Goal: Task Accomplishment & Management: Manage account settings

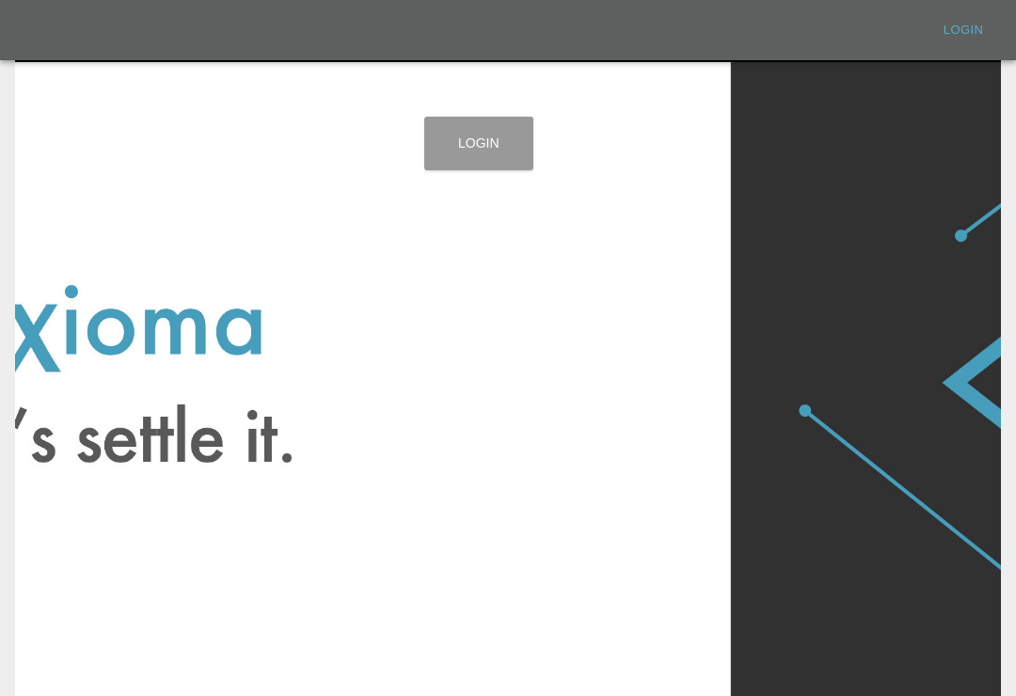
click at [488, 157] on link "Login" at bounding box center [478, 144] width 109 height 54
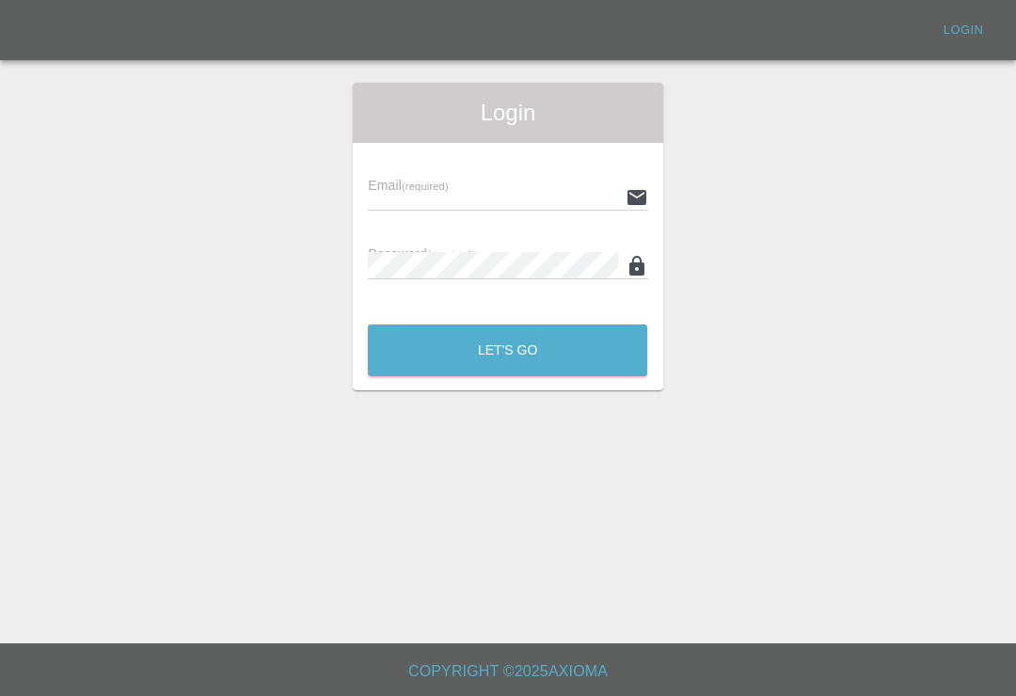
click at [525, 206] on input "text" at bounding box center [492, 196] width 249 height 27
type input "[EMAIL_ADDRESS][DOMAIN_NAME]"
click at [507, 350] on button "Let's Go" at bounding box center [507, 351] width 279 height 52
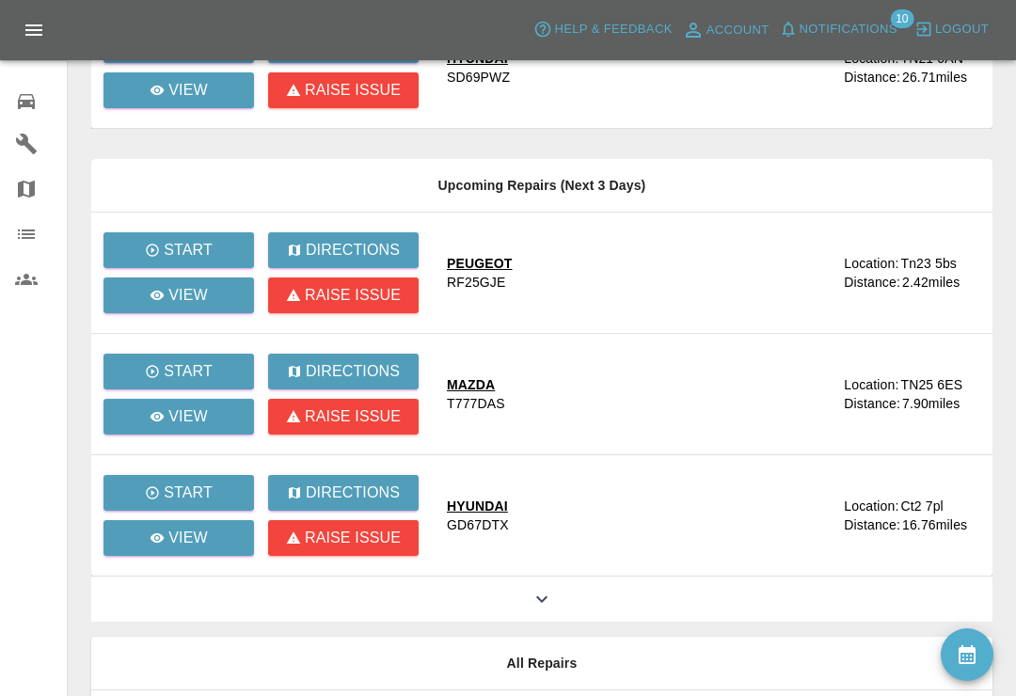
scroll to position [243, 0]
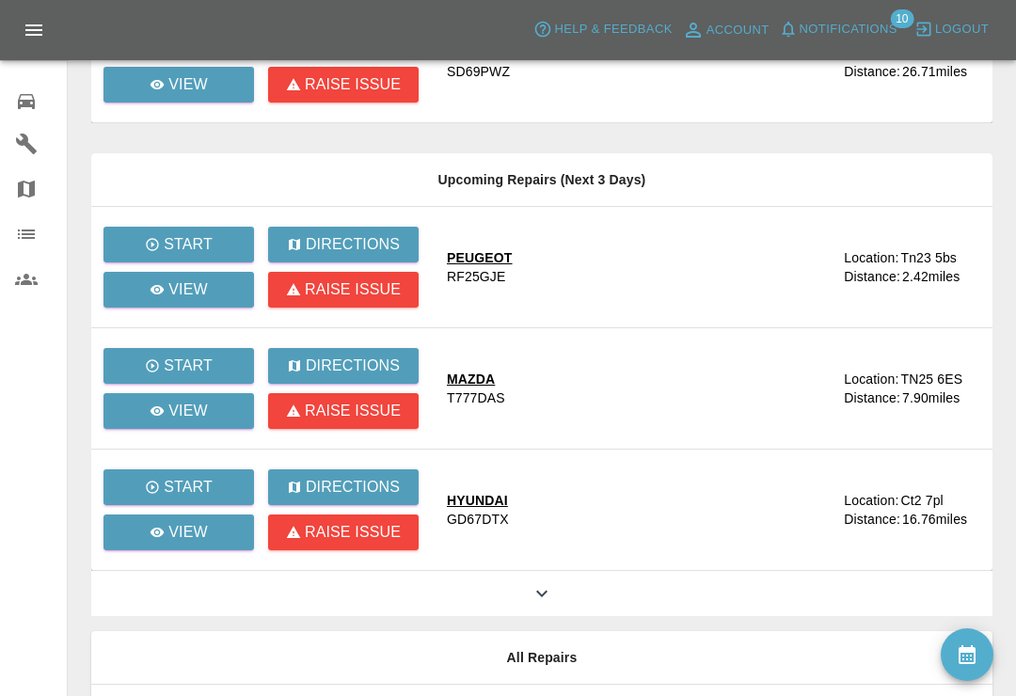
click at [550, 594] on icon at bounding box center [542, 593] width 23 height 23
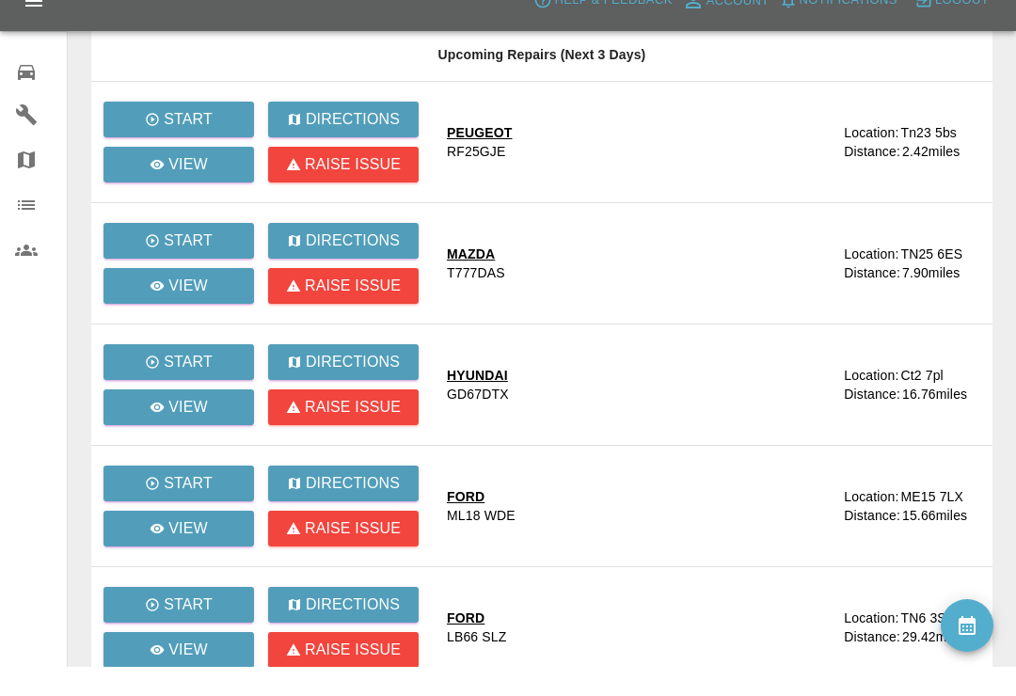
scroll to position [368, 0]
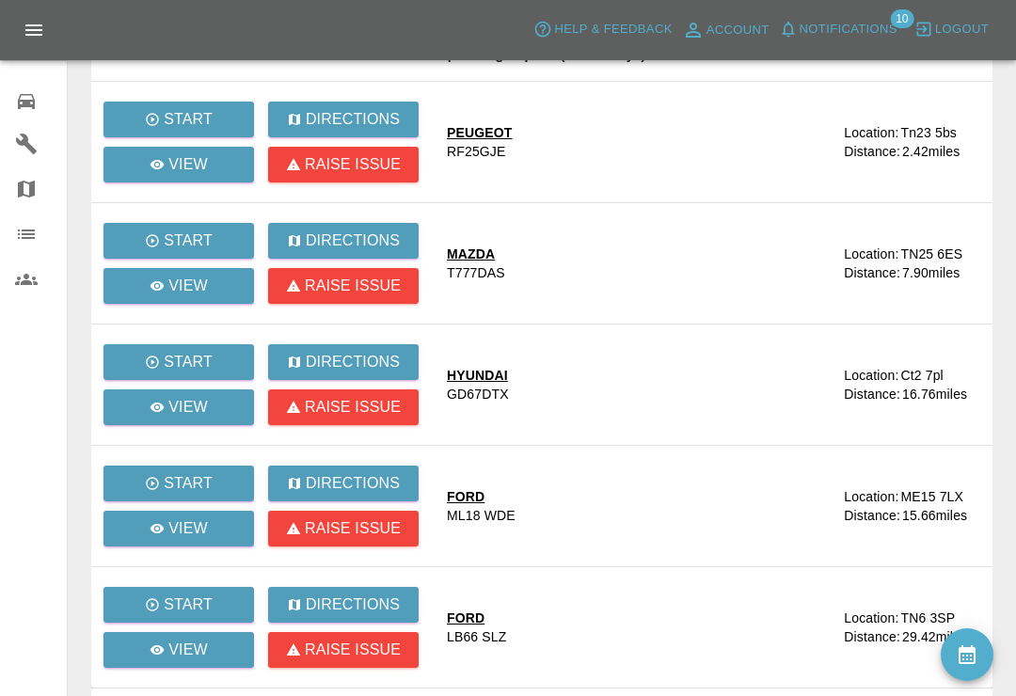
click at [12, 265] on link "Users" at bounding box center [33, 279] width 67 height 45
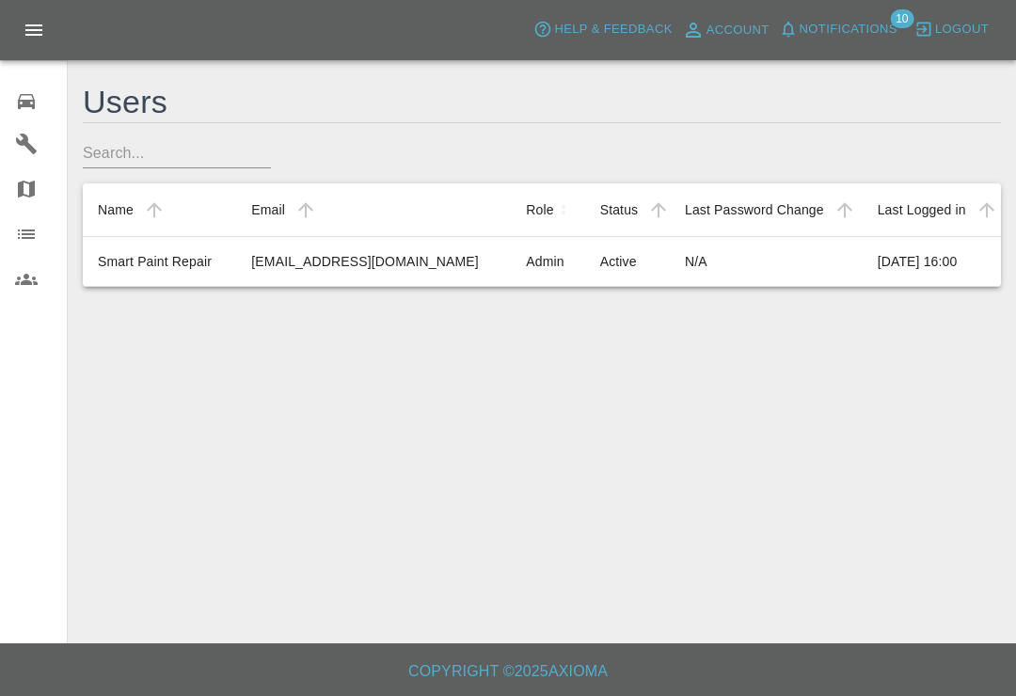
click at [39, 107] on div "0" at bounding box center [41, 99] width 53 height 27
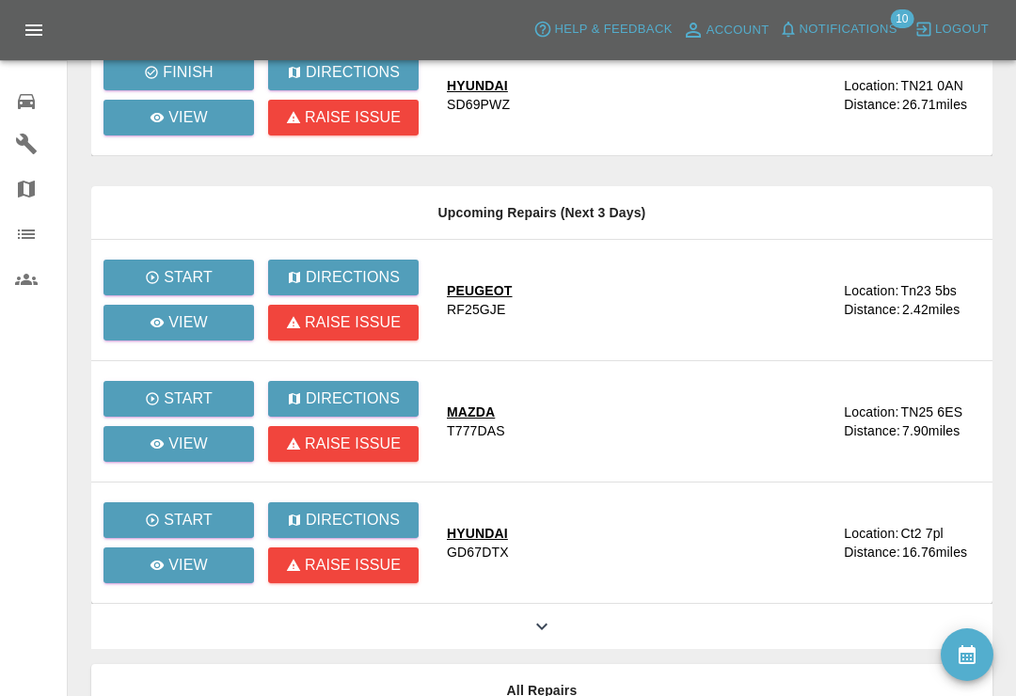
scroll to position [211, 0]
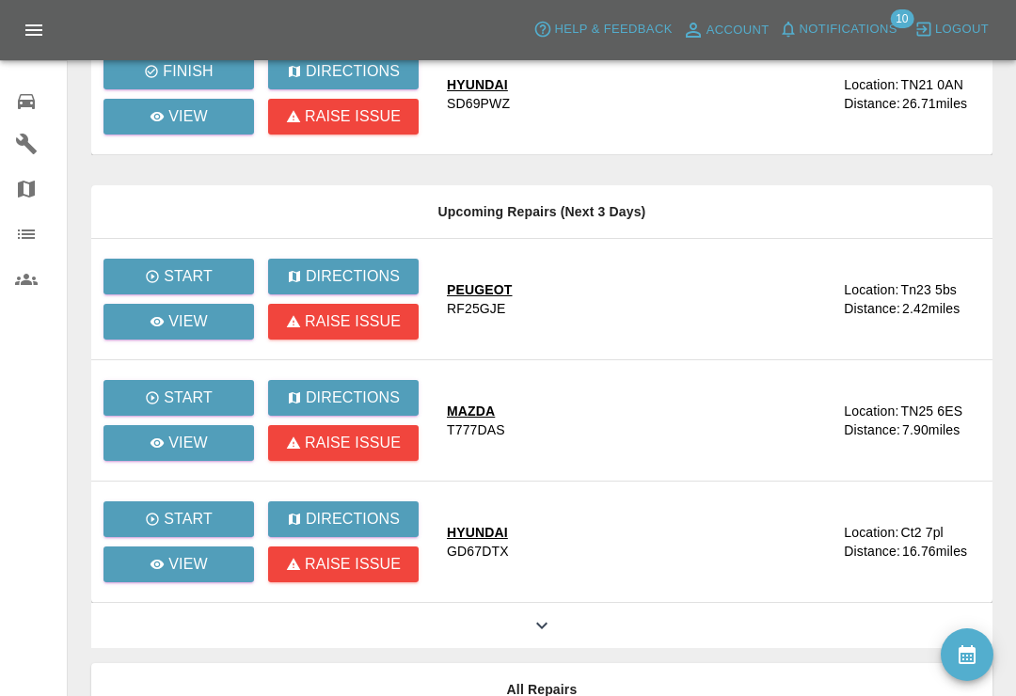
click at [552, 631] on icon at bounding box center [542, 625] width 23 height 23
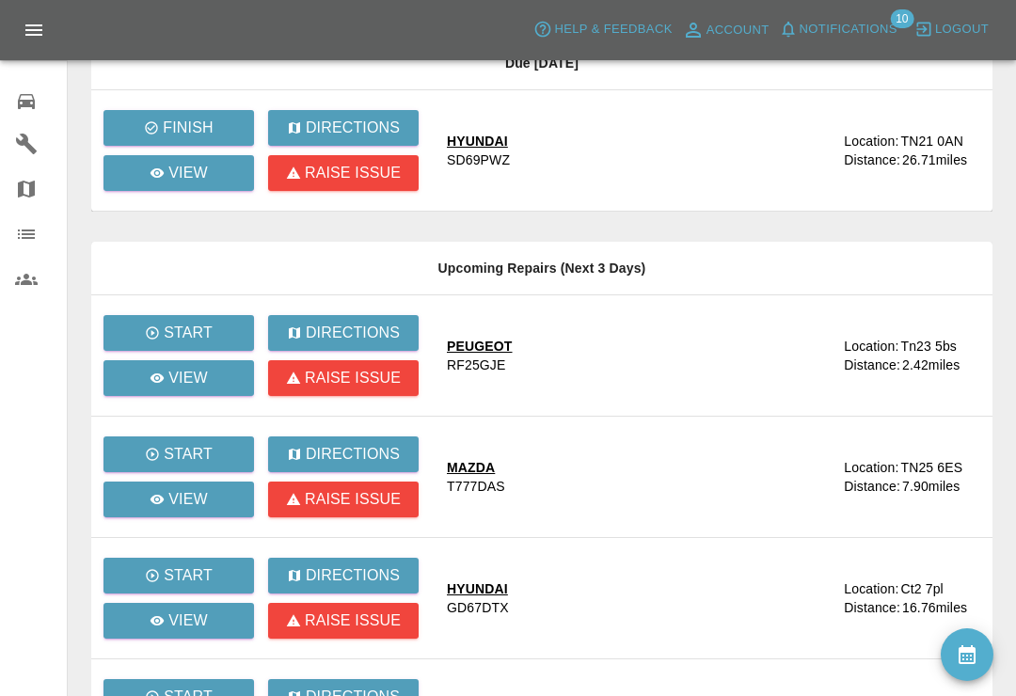
scroll to position [150, 0]
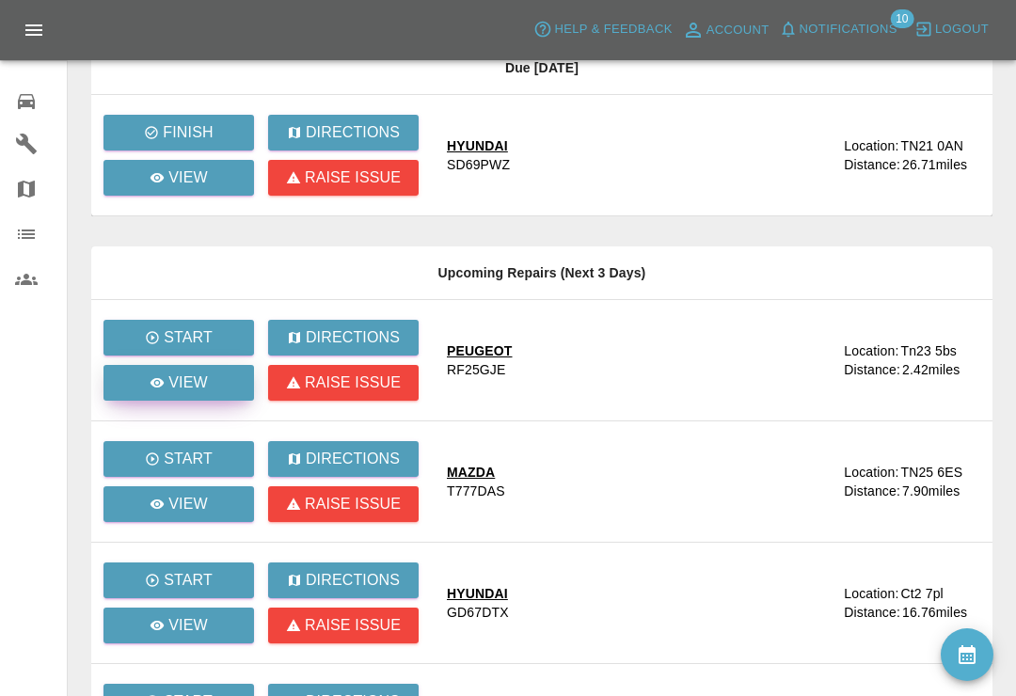
click at [199, 384] on p "View" at bounding box center [188, 383] width 40 height 23
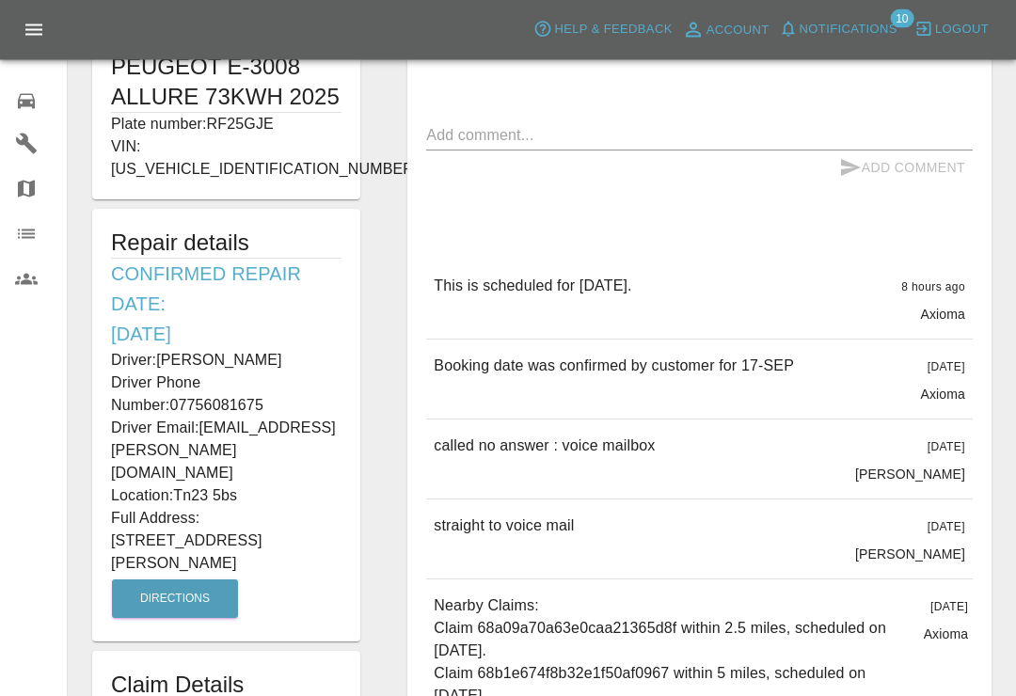
scroll to position [418, 0]
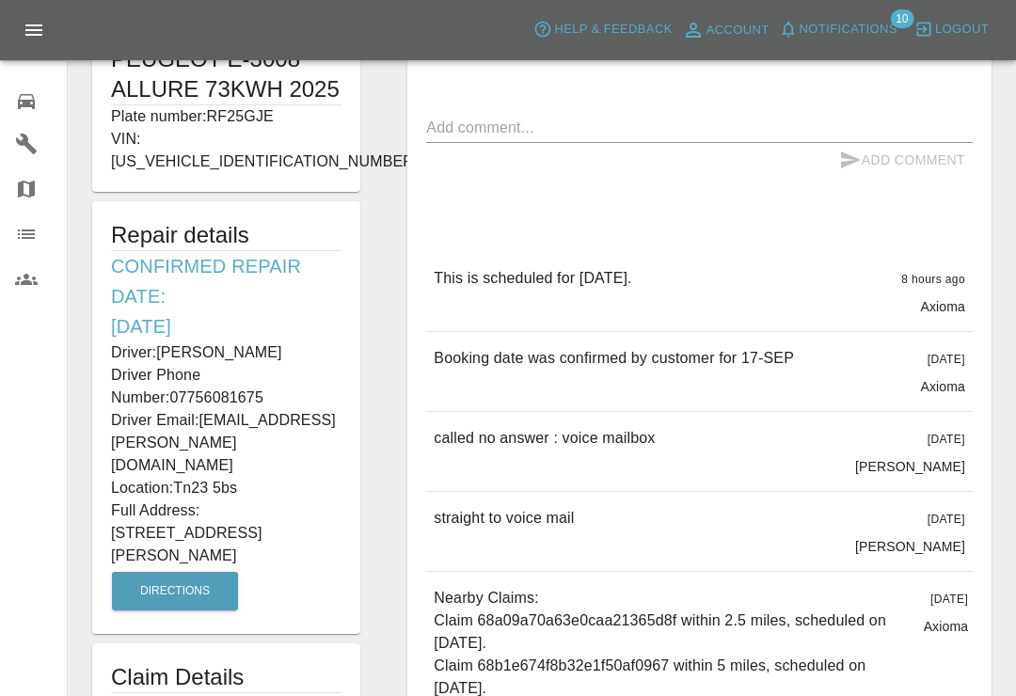
click at [40, 114] on link "0 Repair home" at bounding box center [33, 98] width 67 height 45
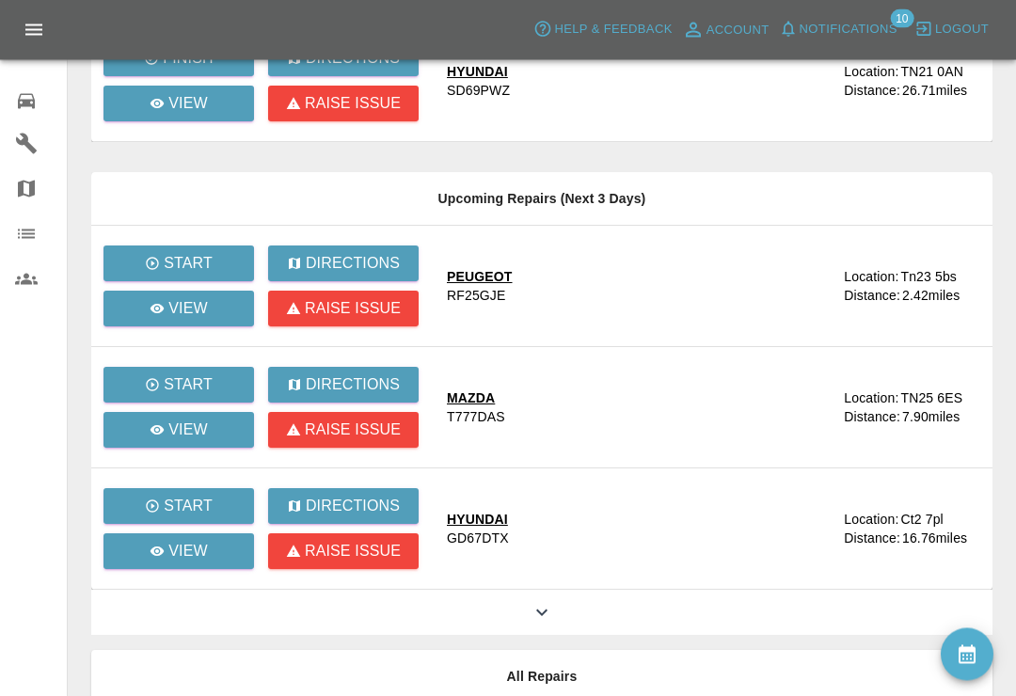
scroll to position [229, 0]
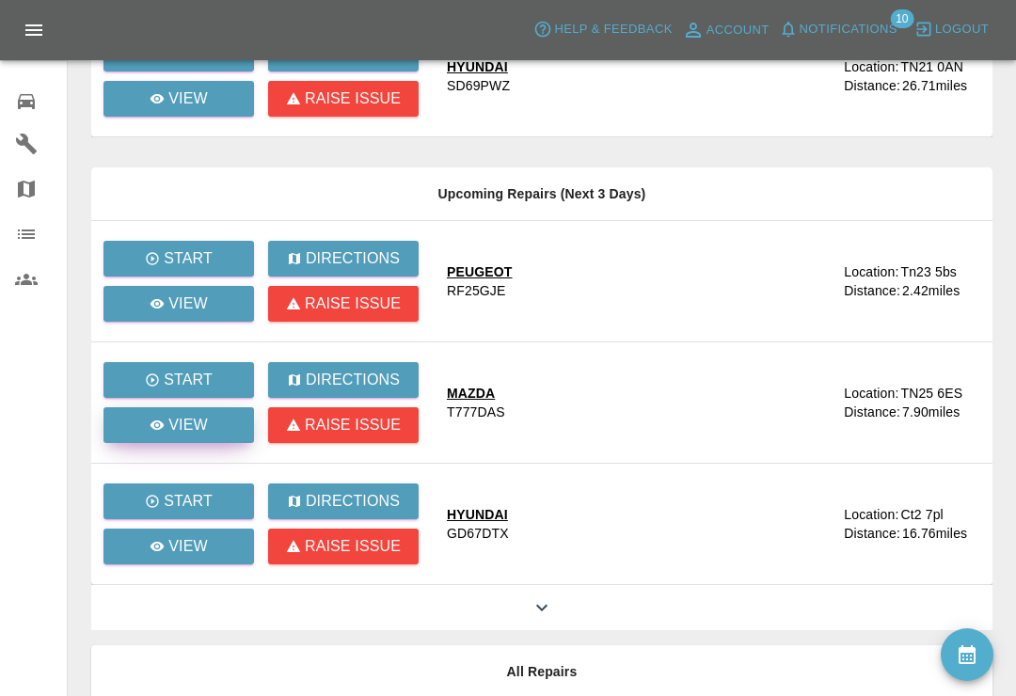
click at [186, 428] on p "View" at bounding box center [188, 425] width 40 height 23
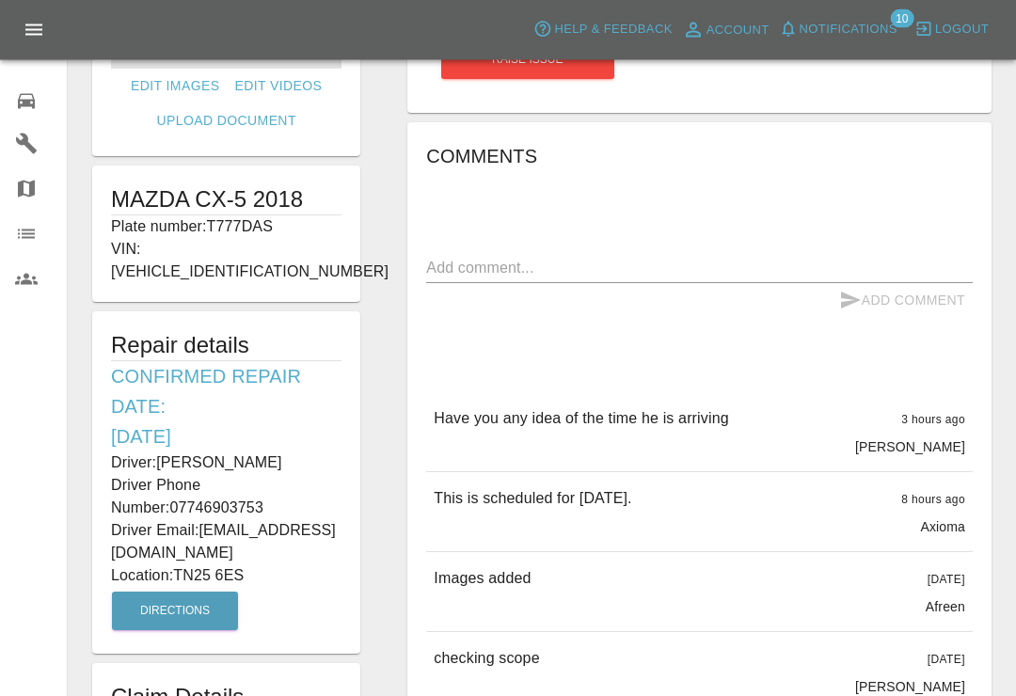
scroll to position [278, 0]
click at [31, 102] on icon at bounding box center [26, 101] width 23 height 23
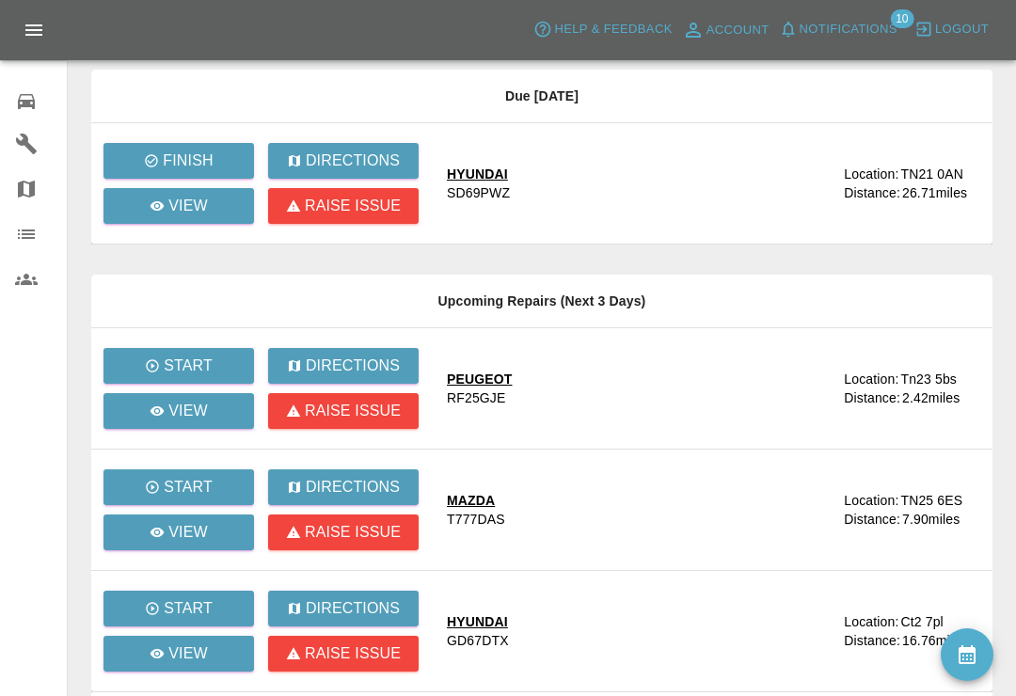
scroll to position [124, 0]
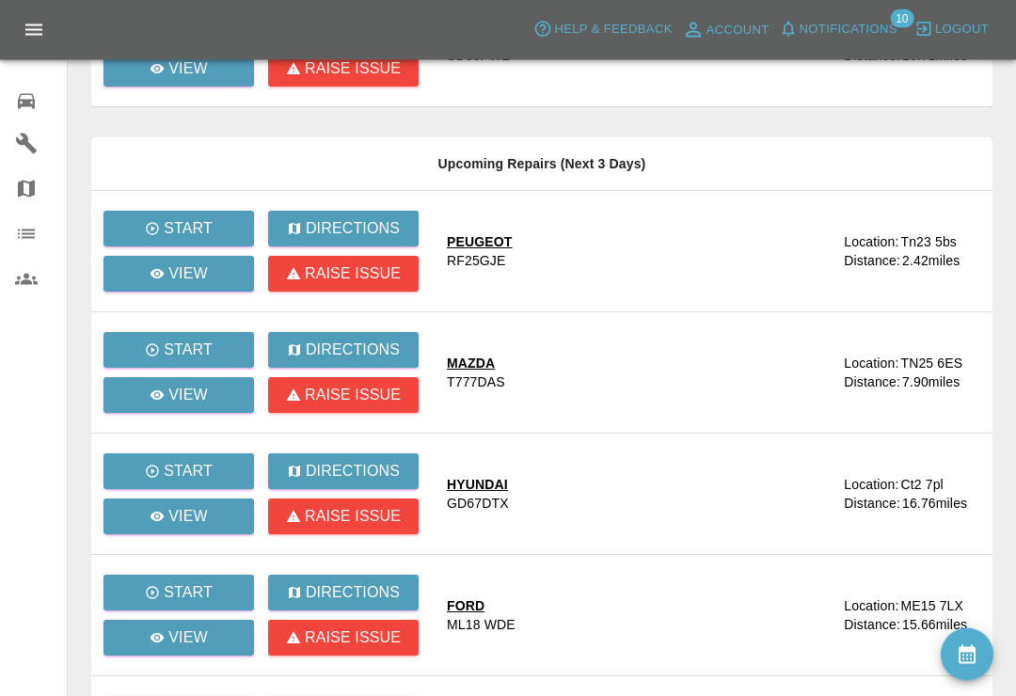
scroll to position [250, 0]
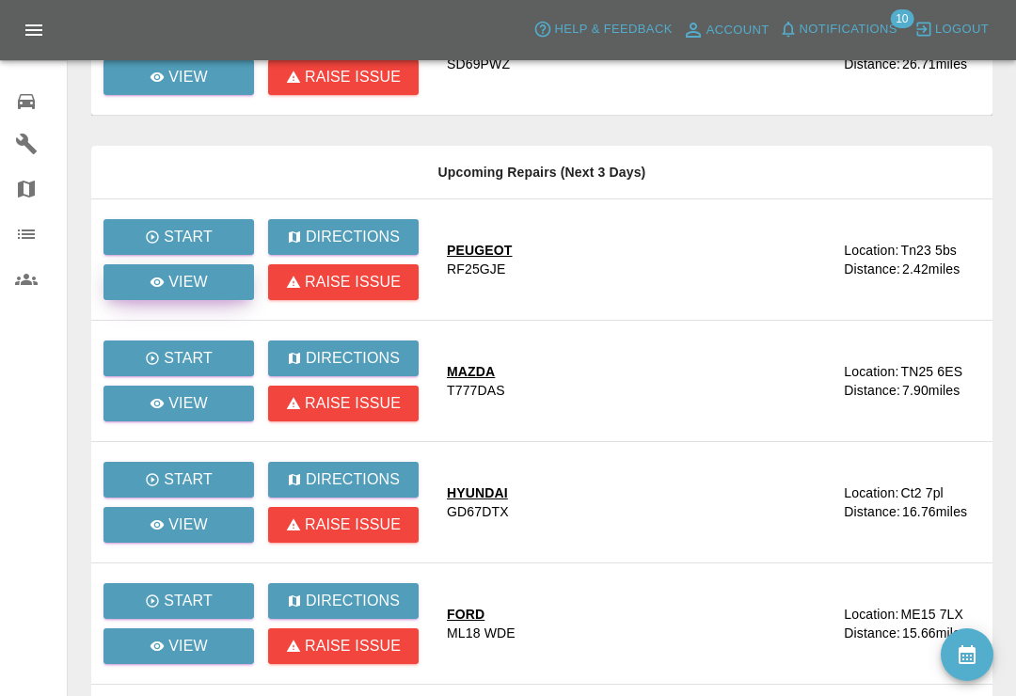
click at [210, 279] on link "View" at bounding box center [178, 282] width 151 height 36
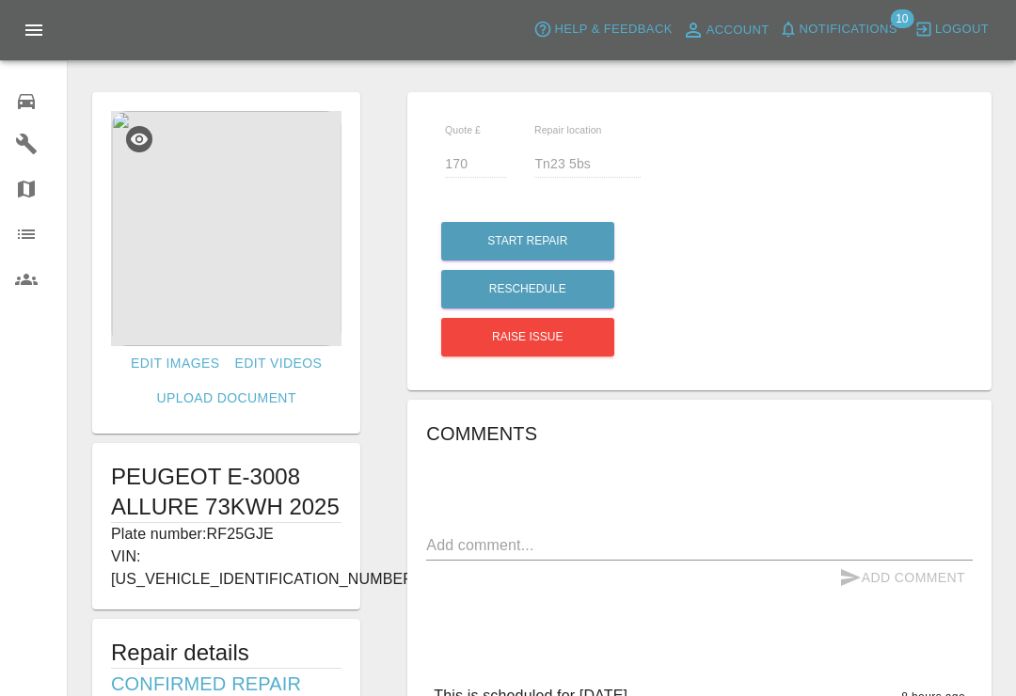
click at [30, 101] on icon at bounding box center [26, 101] width 17 height 15
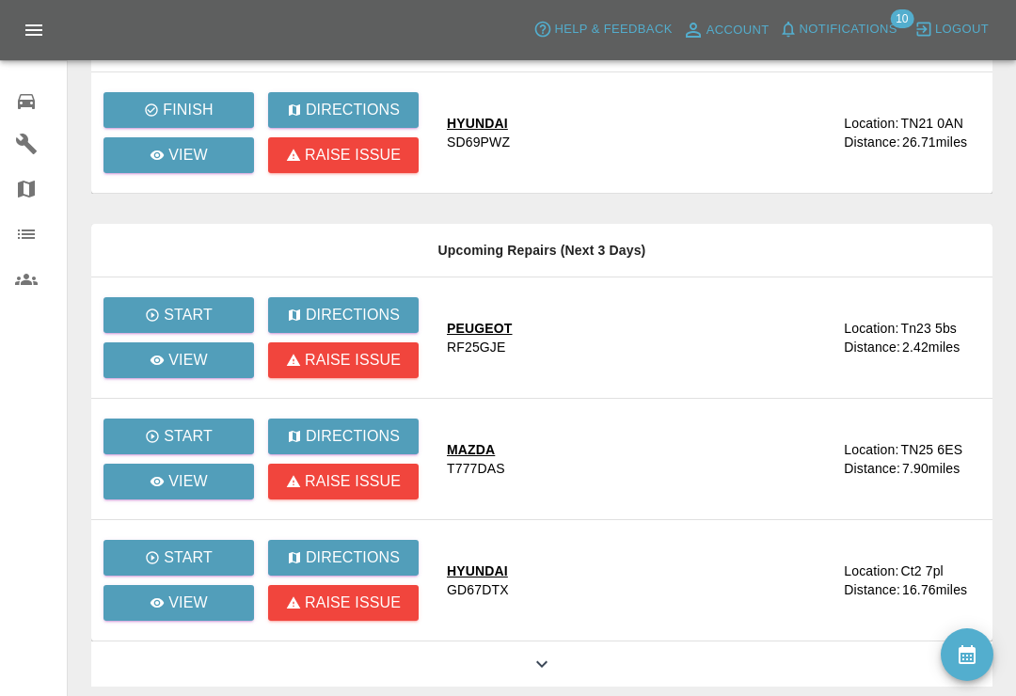
scroll to position [198, 0]
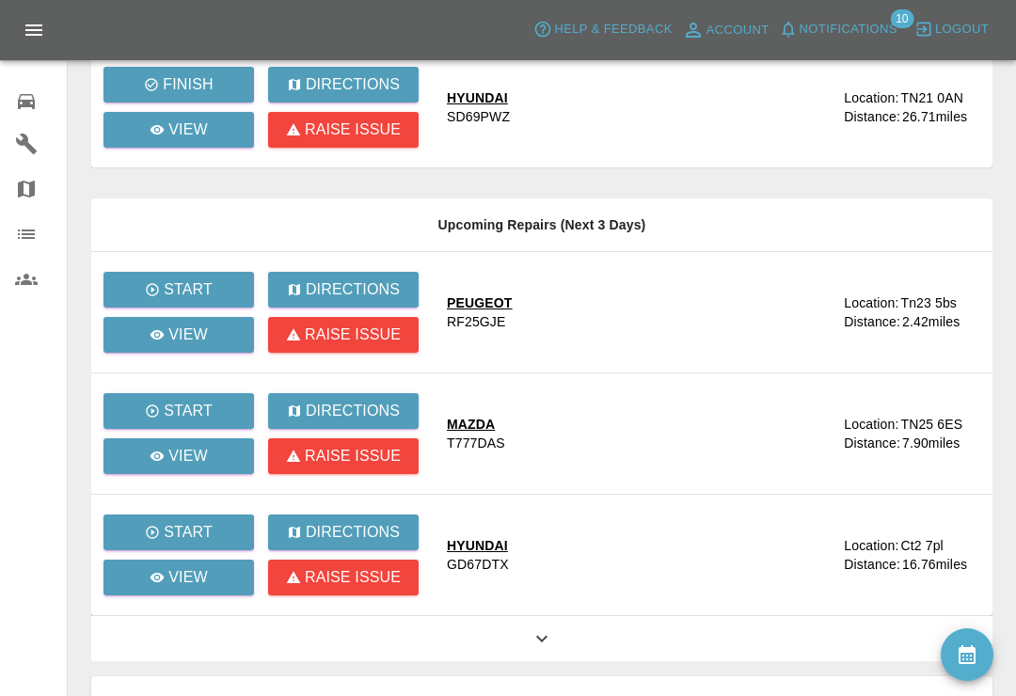
click at [550, 644] on icon at bounding box center [542, 639] width 23 height 23
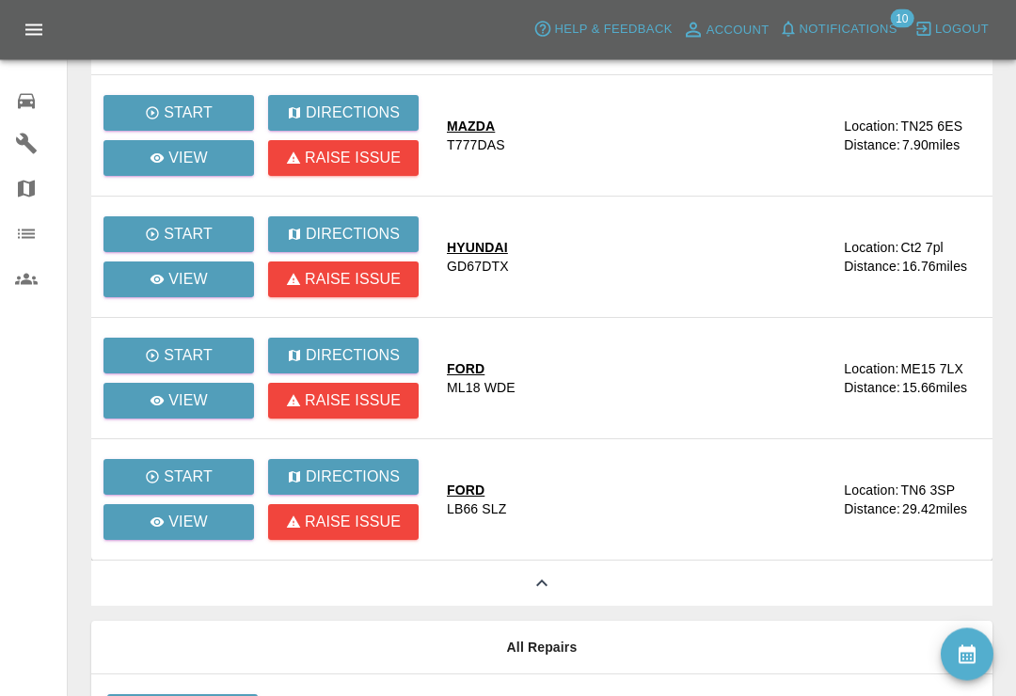
scroll to position [497, 0]
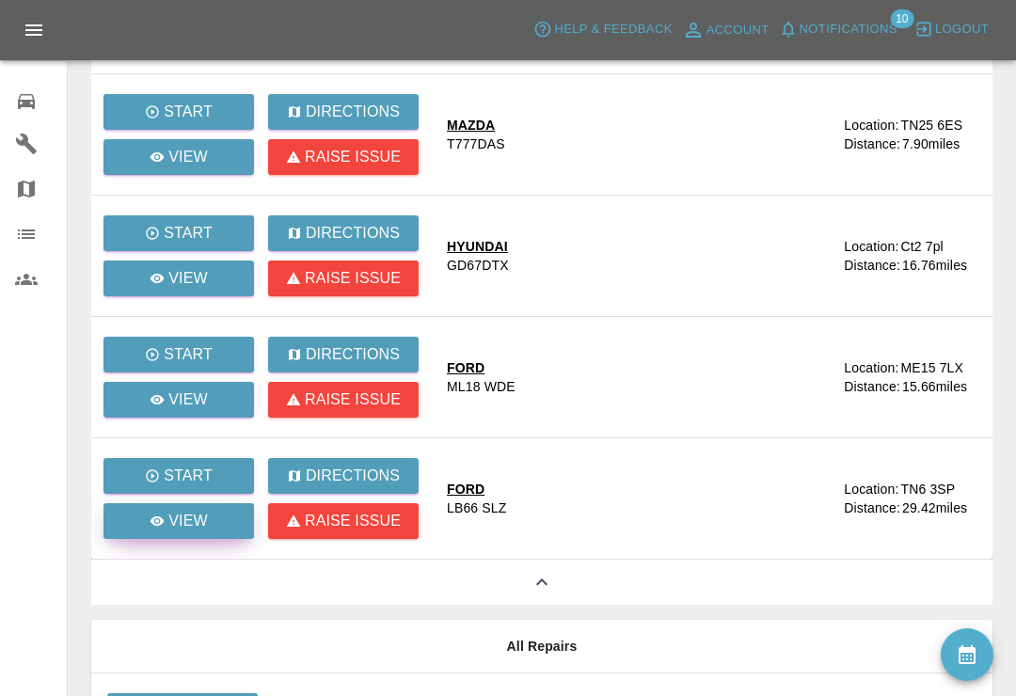
click at [202, 528] on p "View" at bounding box center [188, 521] width 40 height 23
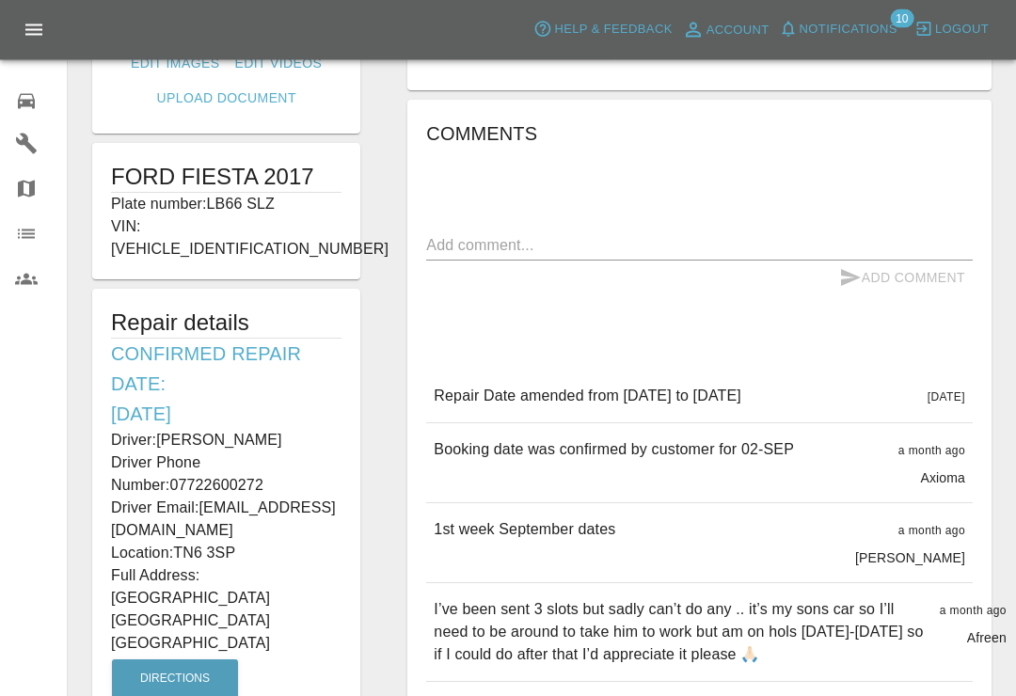
scroll to position [300, 0]
click at [811, 22] on span "Notifications" at bounding box center [849, 30] width 98 height 22
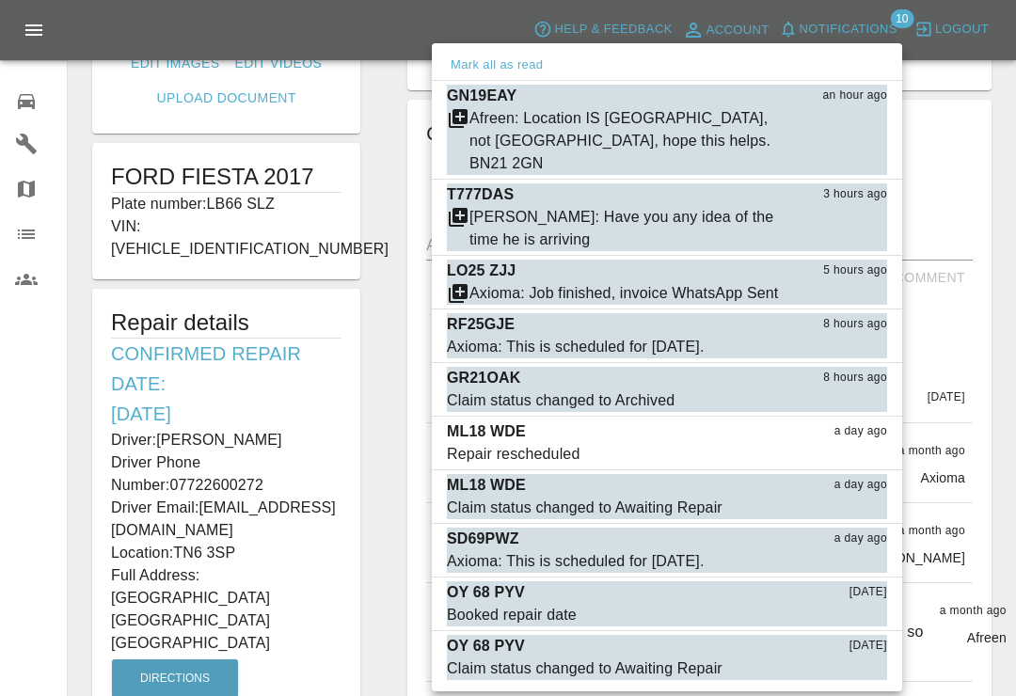
click at [848, 283] on button "Mark as read" at bounding box center [845, 294] width 83 height 22
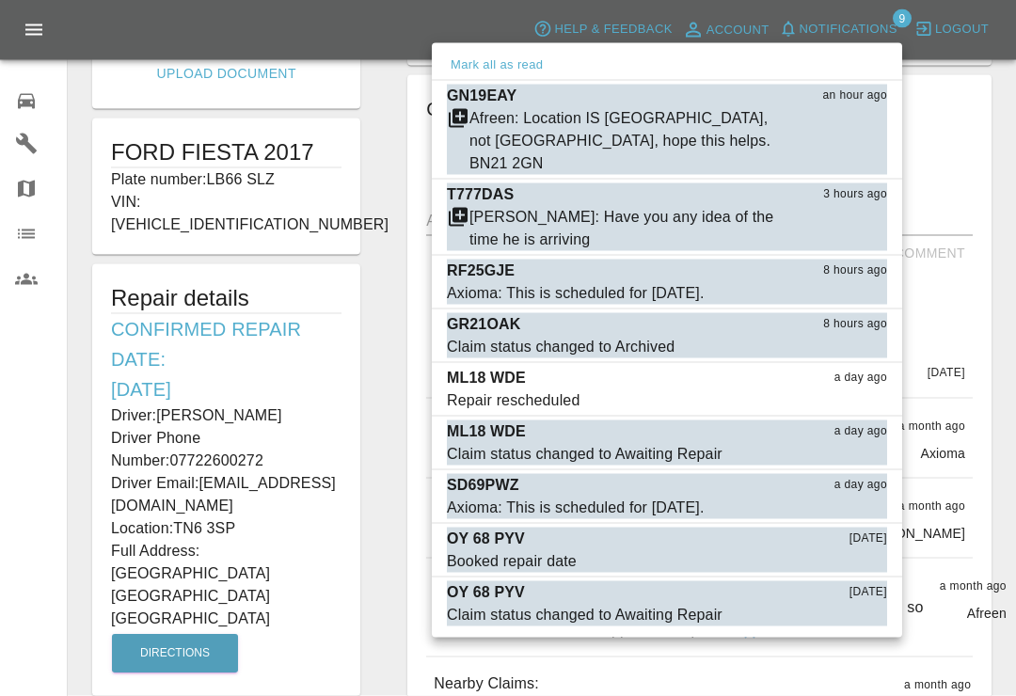
scroll to position [326, 0]
click at [40, 72] on div at bounding box center [508, 348] width 1016 height 696
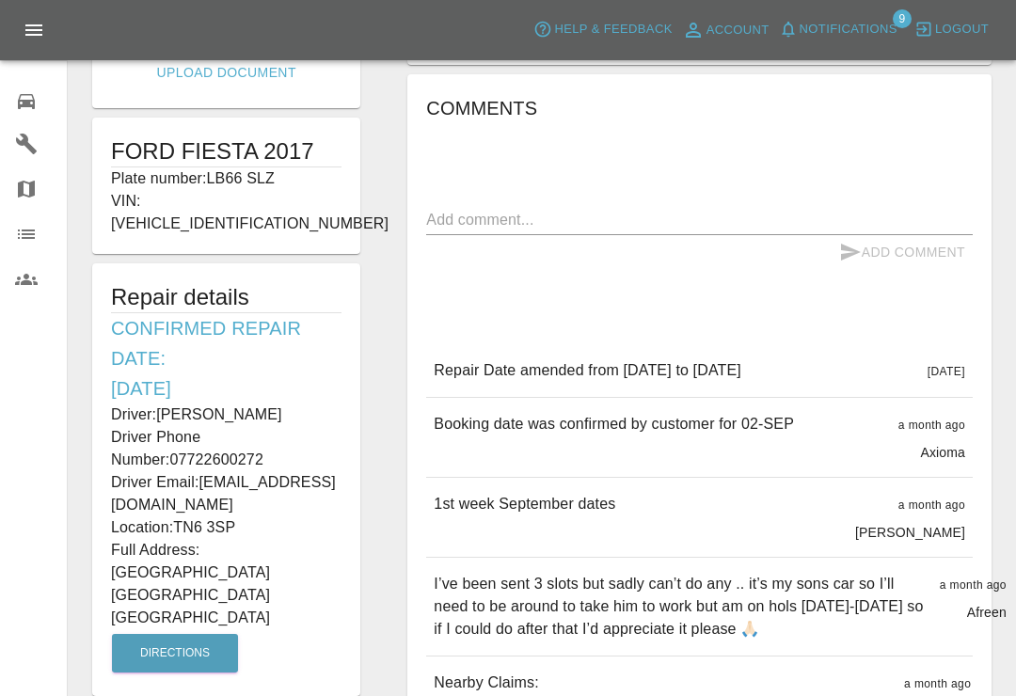
click at [995, 189] on div "Quote £ 220 Repair location TN6 3SP Start Repair Reschedule Raise issue Comment…" at bounding box center [699, 386] width 631 height 1258
click at [794, 33] on icon "button" at bounding box center [788, 29] width 19 height 19
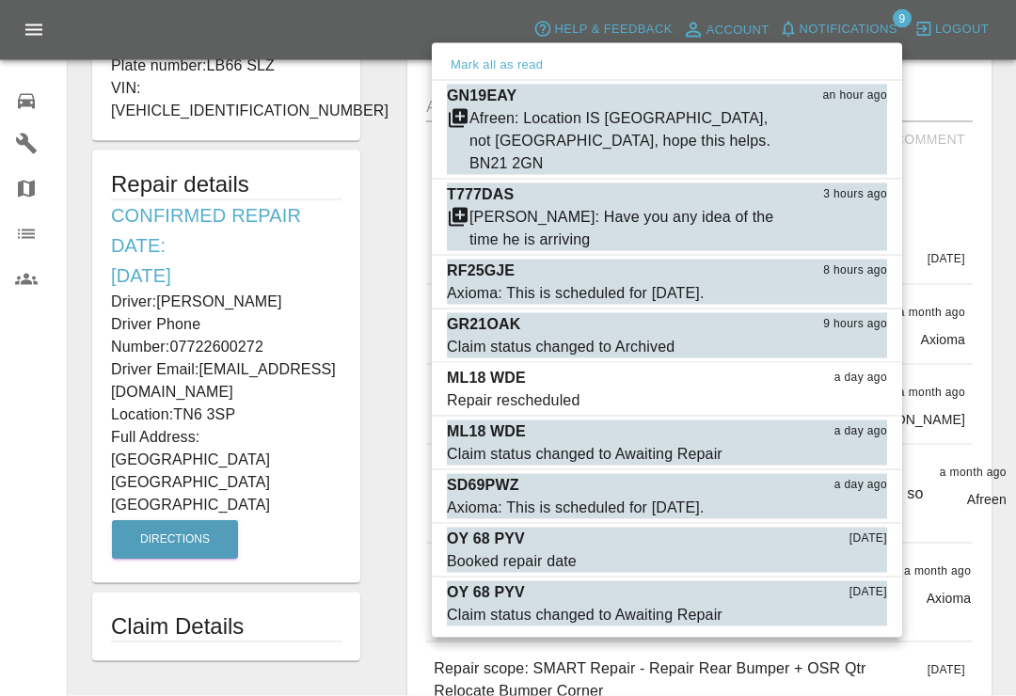
scroll to position [441, 0]
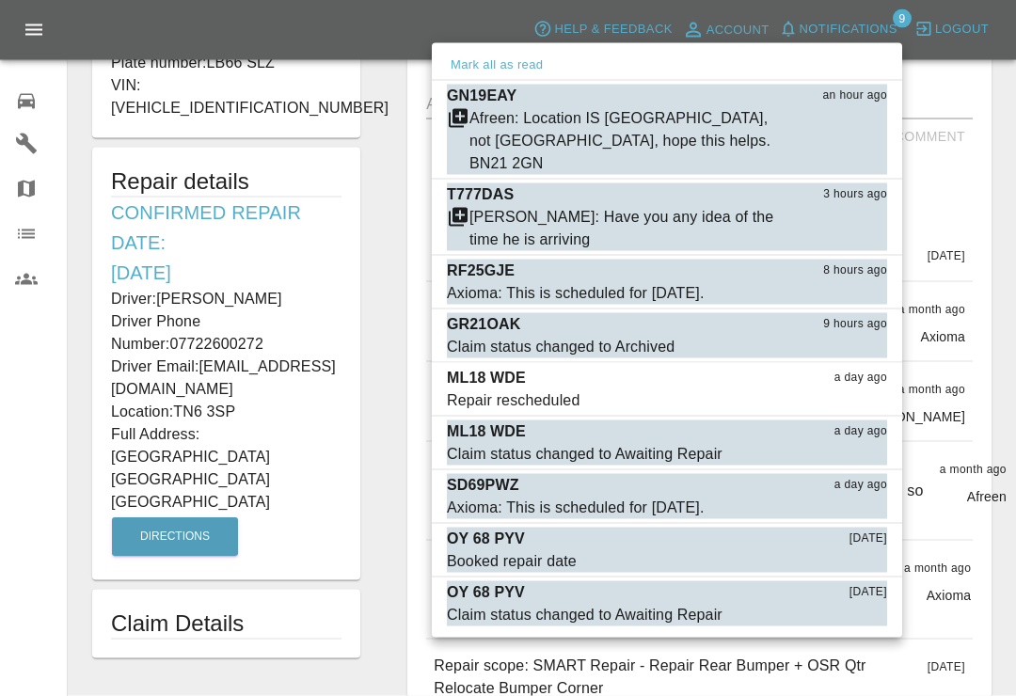
click at [1004, 99] on div at bounding box center [508, 348] width 1016 height 696
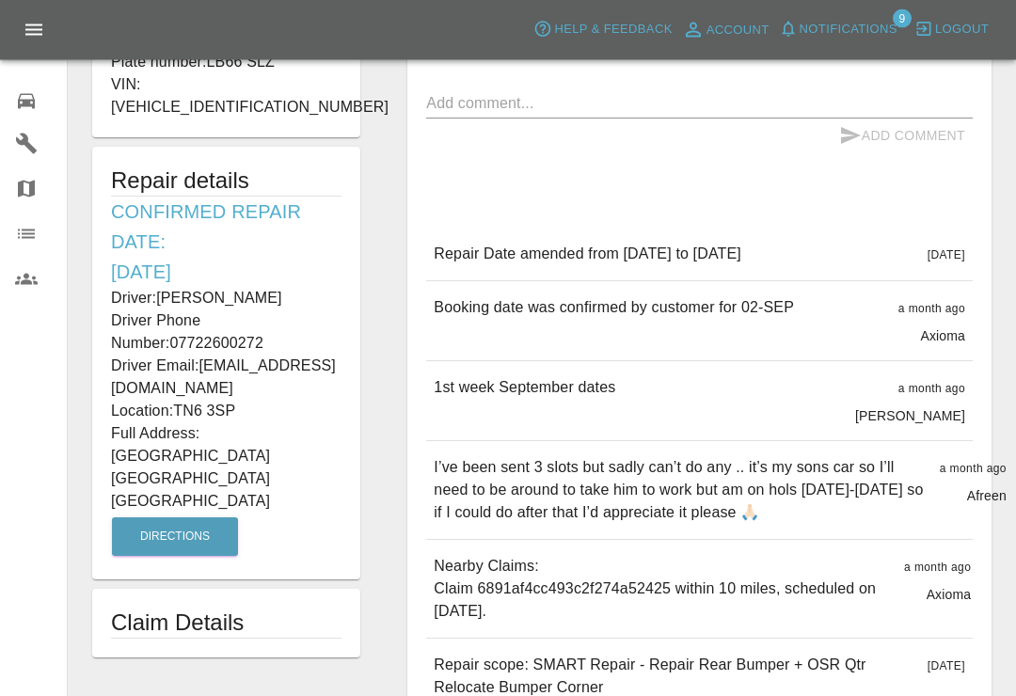
scroll to position [442, 0]
click at [4, 107] on link "0 Repair home" at bounding box center [33, 98] width 67 height 45
click at [3, 106] on link "0 Repair home" at bounding box center [33, 98] width 67 height 45
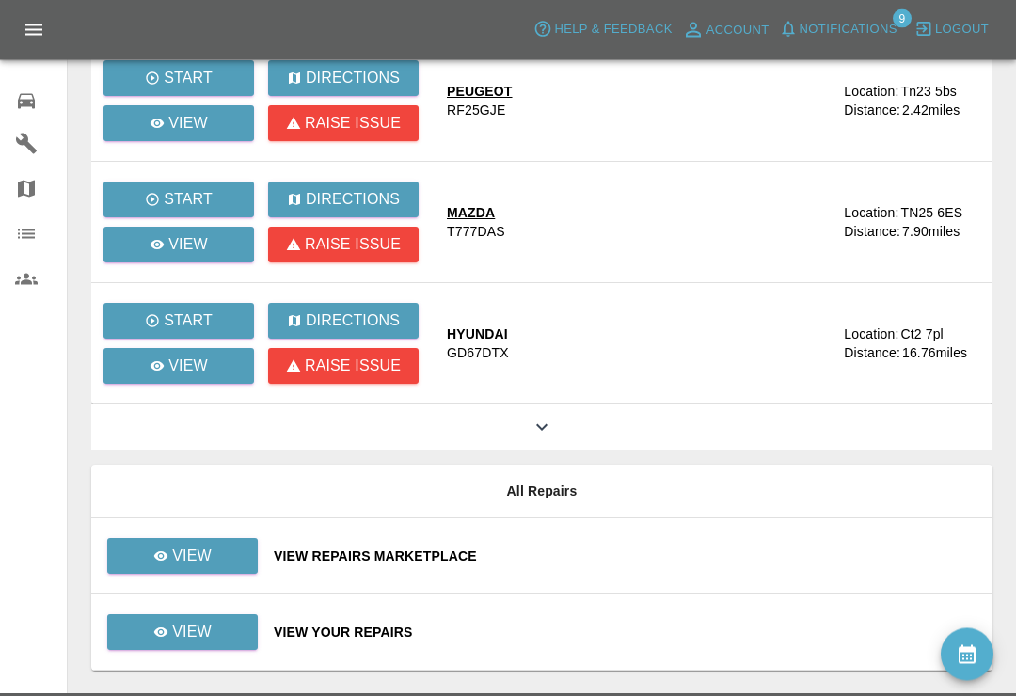
scroll to position [422, 0]
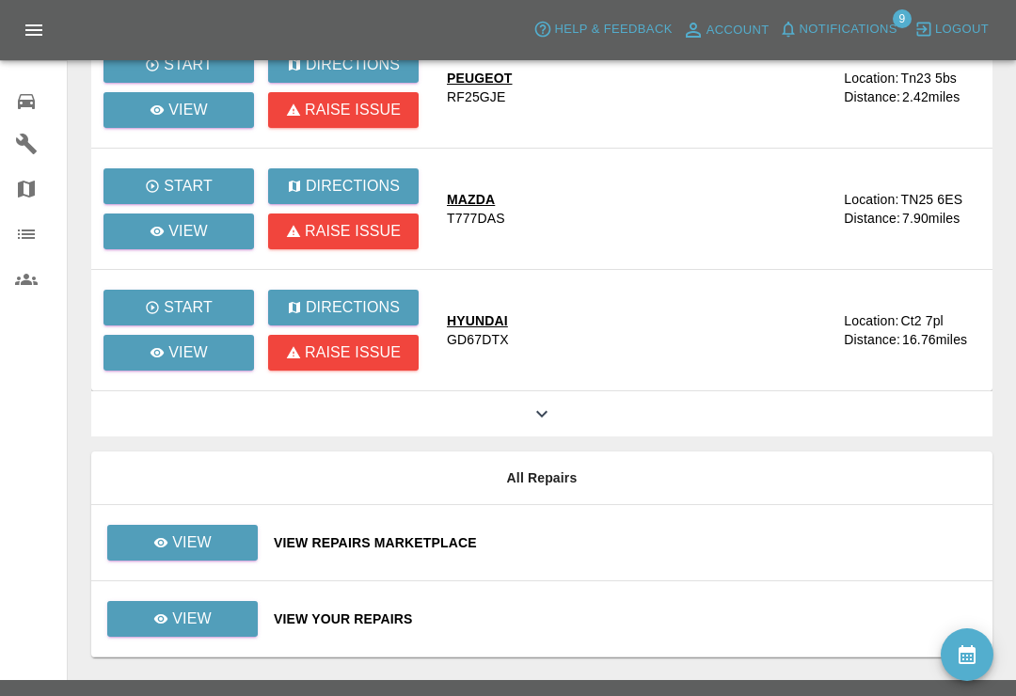
click at [587, 623] on div "View Your Repairs" at bounding box center [626, 619] width 704 height 19
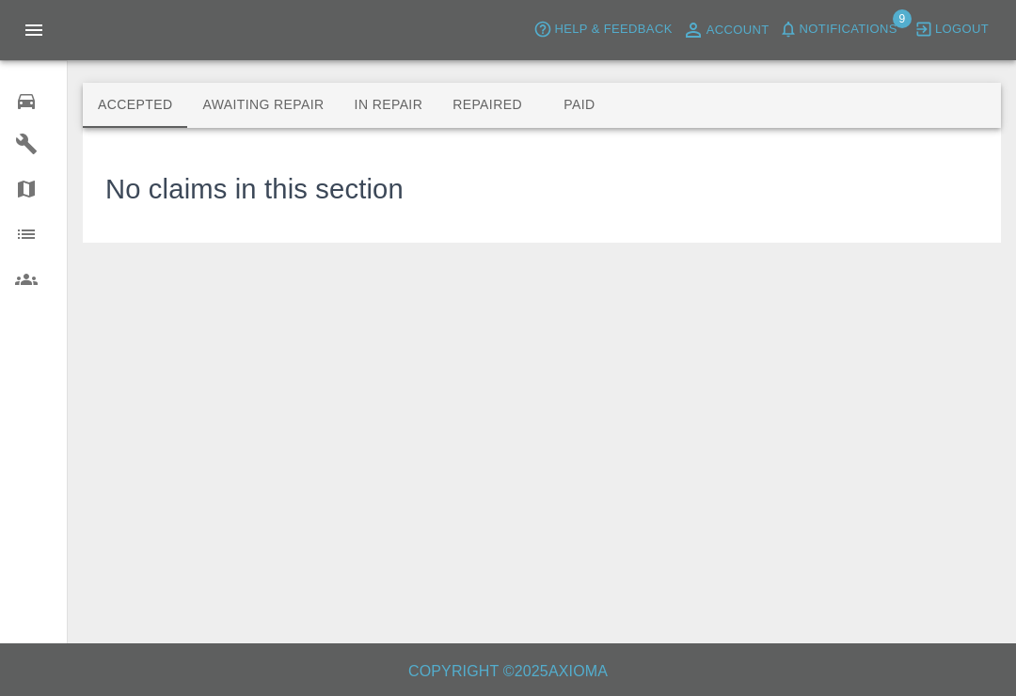
click at [263, 106] on button "Awaiting Repair" at bounding box center [262, 105] width 151 height 45
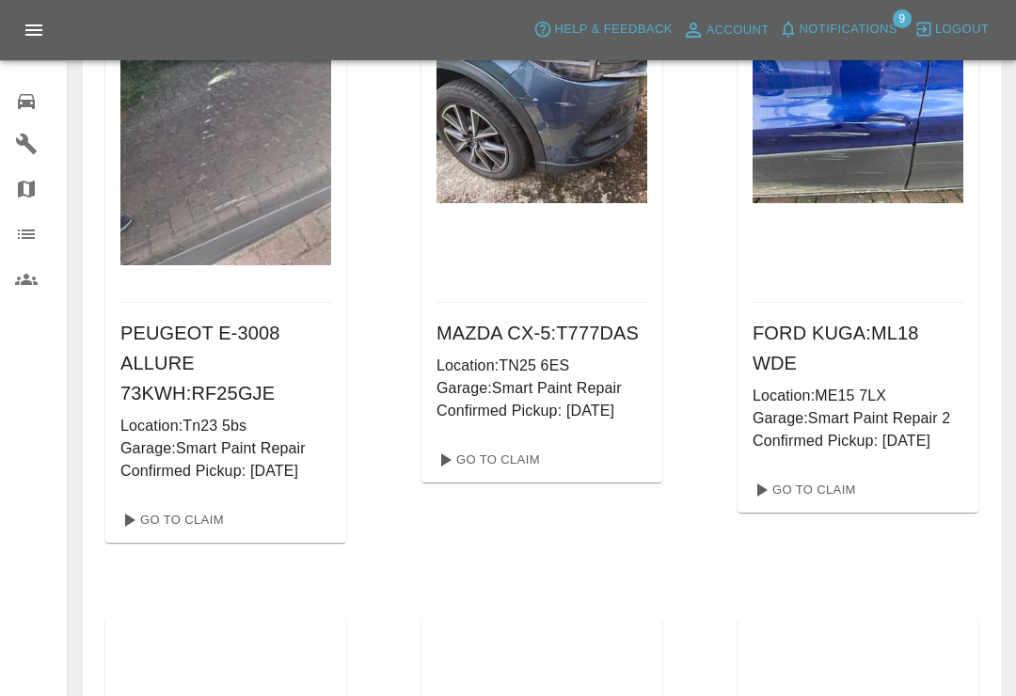
scroll to position [203, 0]
